Goal: Task Accomplishment & Management: Use online tool/utility

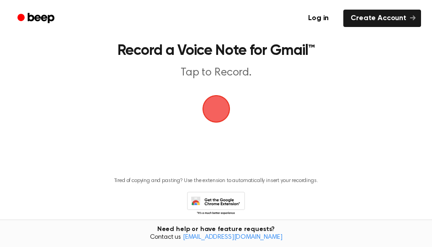
scroll to position [46, 0]
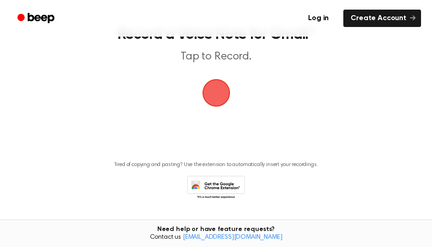
click at [226, 96] on span "button" at bounding box center [216, 93] width 26 height 26
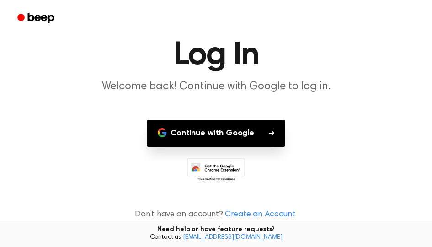
scroll to position [35, 0]
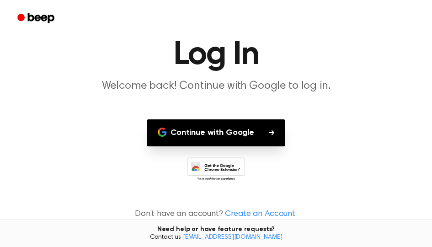
click at [224, 135] on button "Continue with Google" at bounding box center [216, 132] width 139 height 27
click at [235, 131] on button "Continue with Google" at bounding box center [216, 132] width 139 height 27
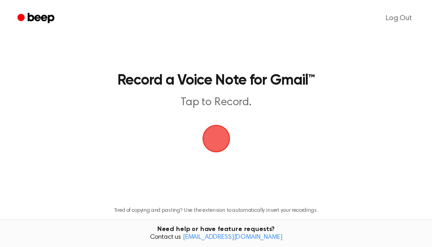
click at [225, 142] on span "button" at bounding box center [216, 138] width 51 height 51
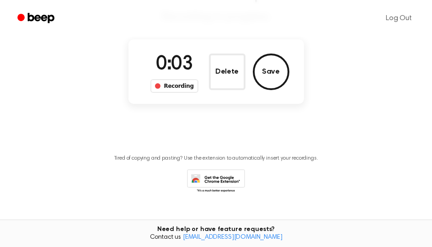
scroll to position [91, 0]
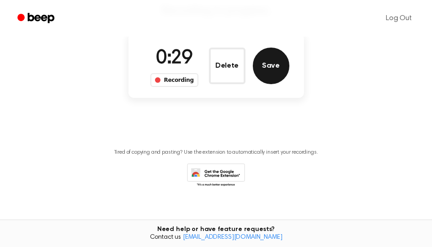
click at [270, 76] on button "Save" at bounding box center [271, 66] width 37 height 37
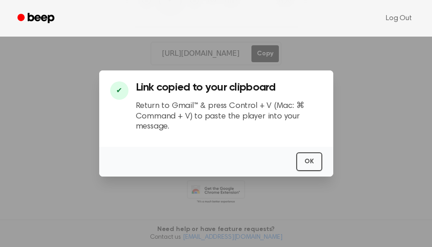
scroll to position [167, 0]
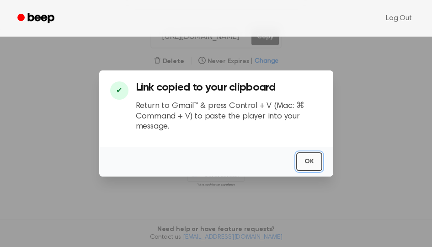
click at [303, 165] on button "OK" at bounding box center [309, 161] width 26 height 19
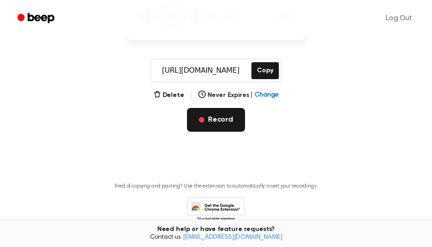
scroll to position [0, 0]
